Goal: Transaction & Acquisition: Purchase product/service

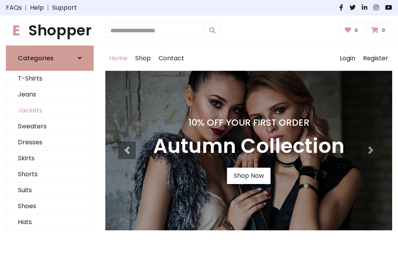
click at [50, 110] on link "Jackets" at bounding box center [49, 111] width 87 height 16
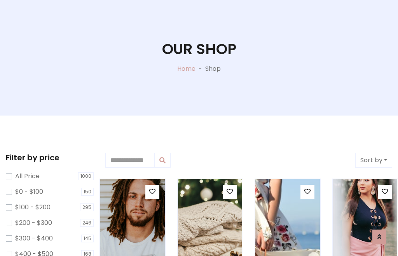
scroll to position [40, 0]
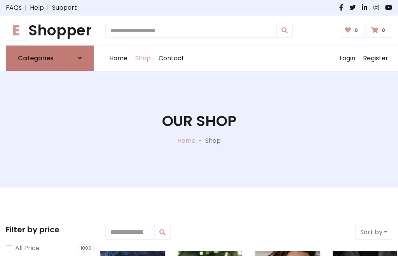
click at [50, 58] on h6 "Categories" at bounding box center [36, 57] width 36 height 7
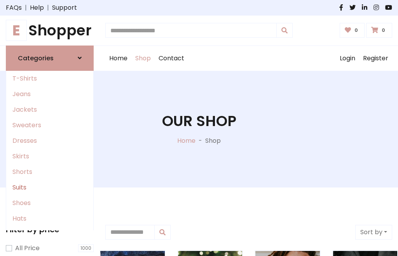
click at [50, 187] on link "Suits" at bounding box center [49, 188] width 87 height 16
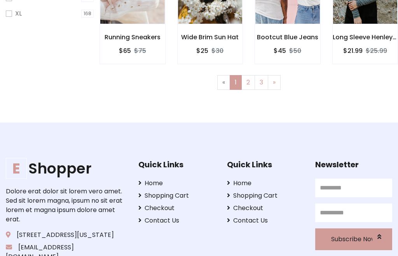
scroll to position [39, 0]
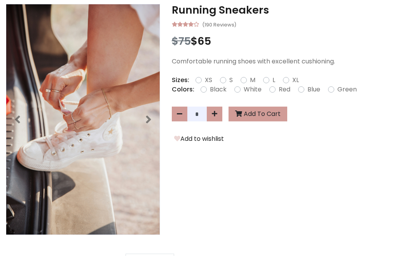
scroll to position [221, 0]
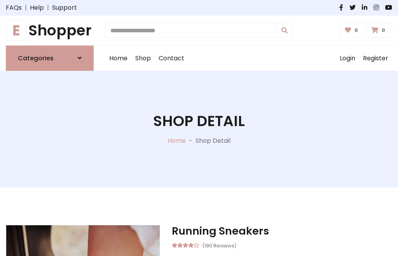
scroll to position [726, 0]
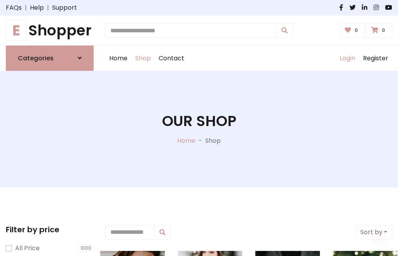
click at [347, 58] on link "Login" at bounding box center [347, 58] width 23 height 25
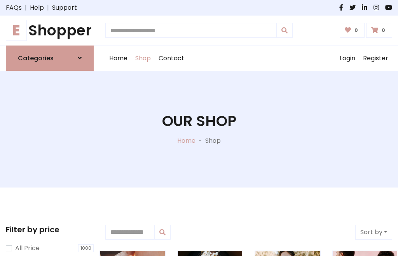
scroll to position [39, 0]
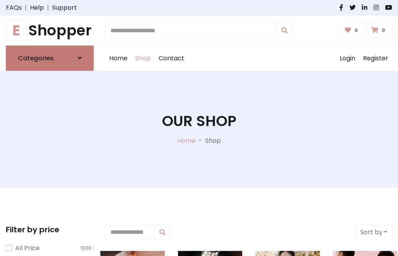
click at [80, 58] on icon at bounding box center [80, 58] width 4 height 6
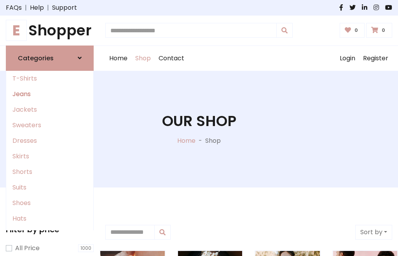
click at [50, 94] on link "Jeans" at bounding box center [49, 94] width 87 height 16
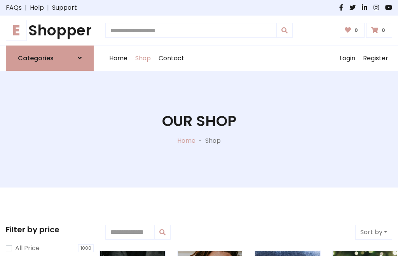
scroll to position [39, 0]
